Goal: Use online tool/utility: Utilize a website feature to perform a specific function

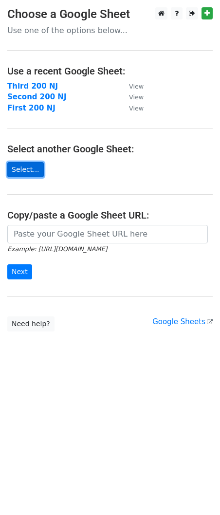
click at [29, 171] on link "Select..." at bounding box center [25, 169] width 36 height 15
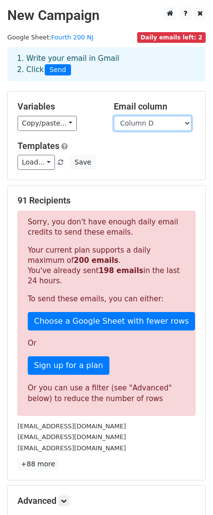
click at [141, 127] on select "Column A Column B Column C Column D" at bounding box center [153, 123] width 78 height 15
click at [164, 122] on select "Column A Column B Column C Column D" at bounding box center [153, 123] width 78 height 15
click at [168, 158] on div "Load... Webinar Invitation Order Confirmation Trial Expiration Warning Newslett…" at bounding box center [106, 162] width 193 height 15
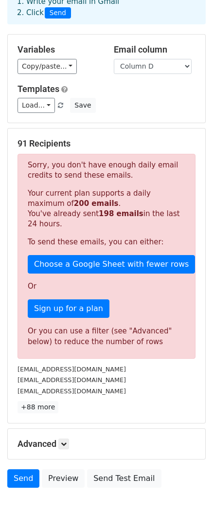
scroll to position [60, 0]
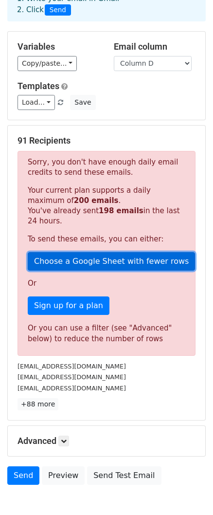
click at [107, 264] on link "Choose a Google Sheet with fewer rows" at bounding box center [111, 261] width 167 height 18
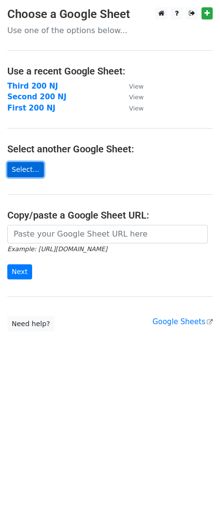
click at [32, 172] on link "Select..." at bounding box center [25, 169] width 36 height 15
